Goal: Task Accomplishment & Management: Manage account settings

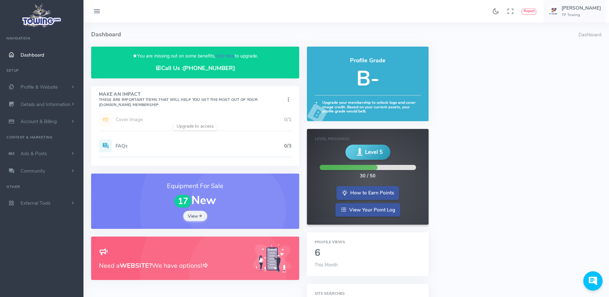
click at [225, 57] on link "click here" at bounding box center [224, 56] width 19 height 6
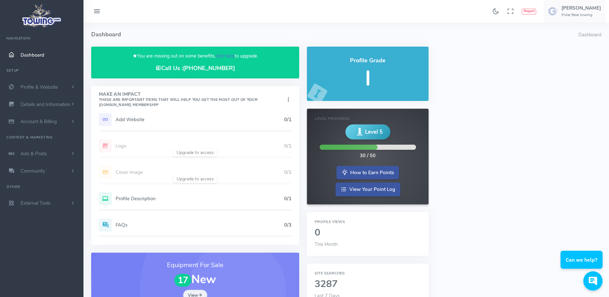
click at [222, 56] on link "click here" at bounding box center [224, 56] width 19 height 6
click at [226, 57] on link "click here" at bounding box center [224, 56] width 19 height 6
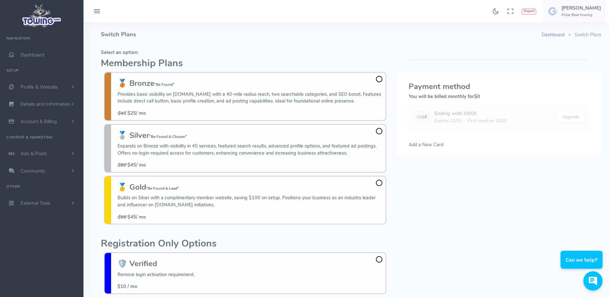
click at [226, 52] on h5 "Select an option:" at bounding box center [245, 52] width 288 height 5
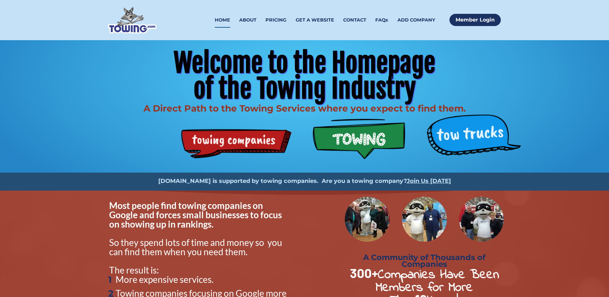
click at [288, 21] on div "PRICING" at bounding box center [275, 20] width 30 height 15
click at [285, 21] on link "PRICING" at bounding box center [275, 20] width 21 height 15
click at [416, 22] on link "ADD COMPANY" at bounding box center [416, 20] width 38 height 15
click at [456, 22] on link "Member Login" at bounding box center [474, 20] width 51 height 12
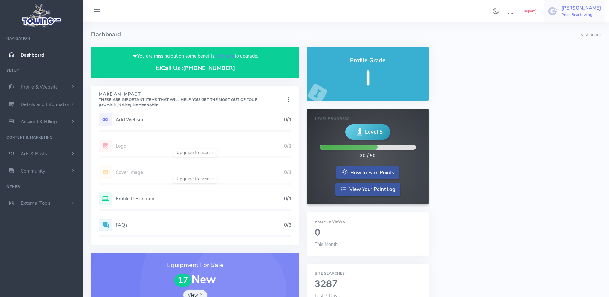
drag, startPoint x: 0, startPoint y: 0, endPoint x: 584, endPoint y: 7, distance: 583.8
click at [584, 7] on h5 "Jim Grover" at bounding box center [580, 7] width 39 height 5
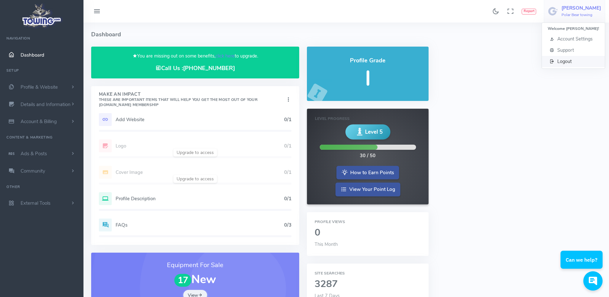
click at [570, 62] on span "Logout" at bounding box center [564, 61] width 14 height 6
